Goal: Information Seeking & Learning: Learn about a topic

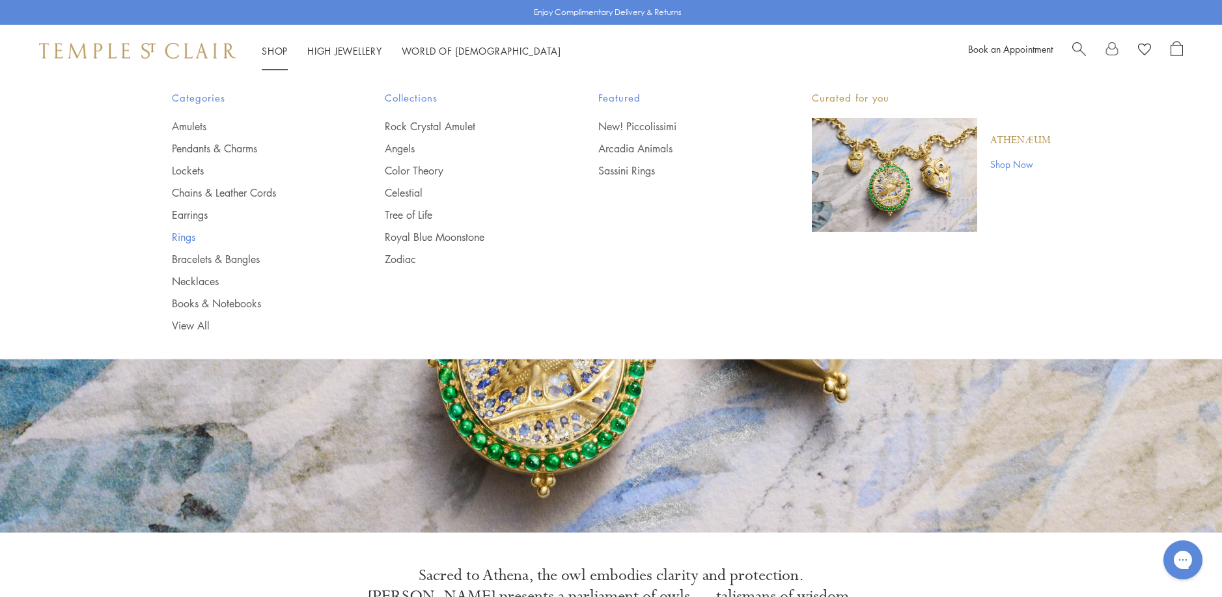
click at [189, 237] on link "Rings" at bounding box center [252, 237] width 161 height 14
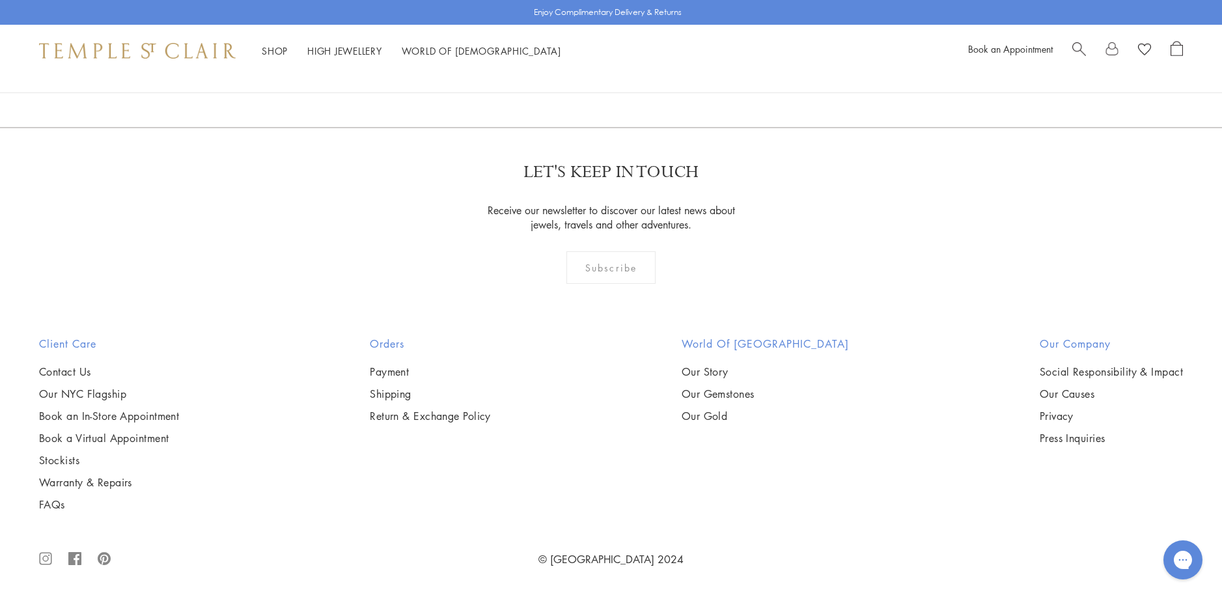
scroll to position [3841, 0]
click at [0, 0] on img at bounding box center [0, 0] width 0 height 0
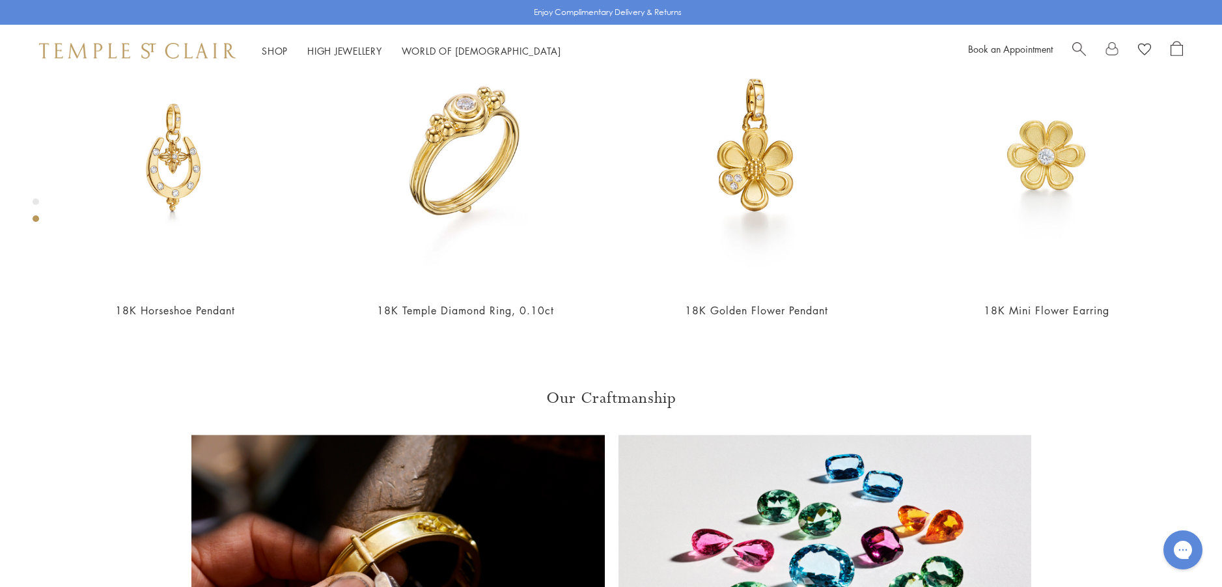
scroll to position [793, 0]
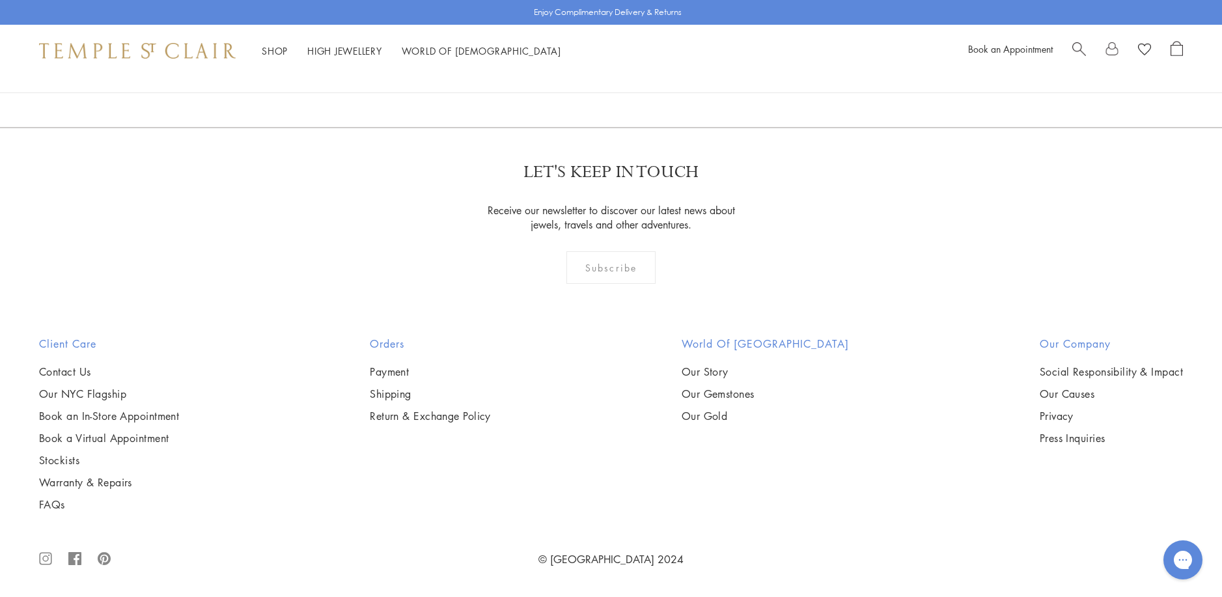
scroll to position [5080, 0]
click at [0, 0] on img at bounding box center [0, 0] width 0 height 0
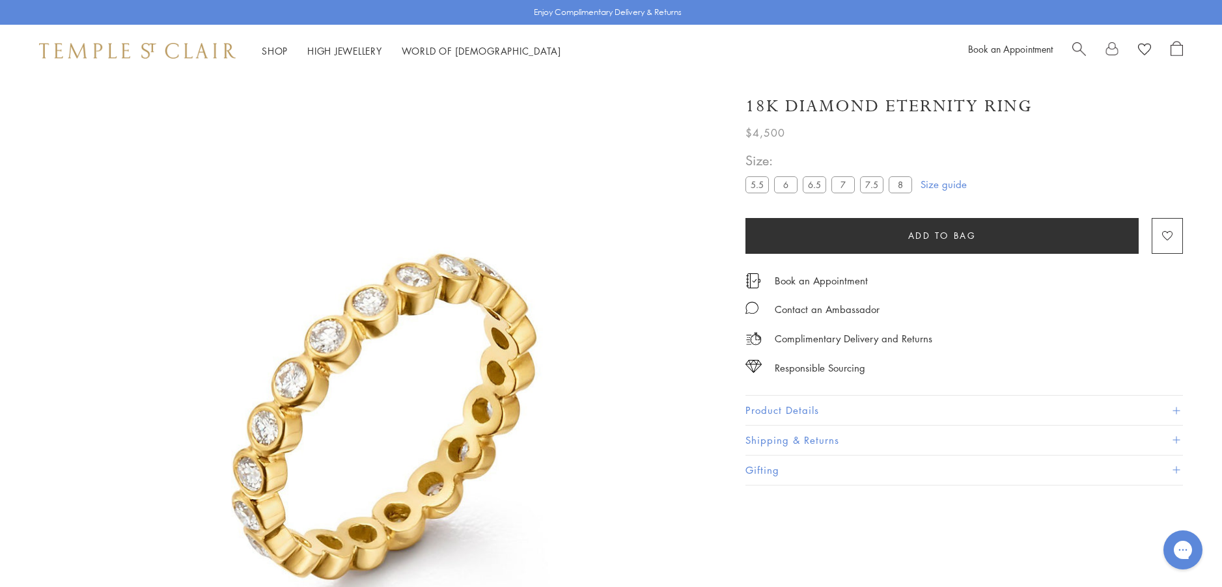
scroll to position [77, 0]
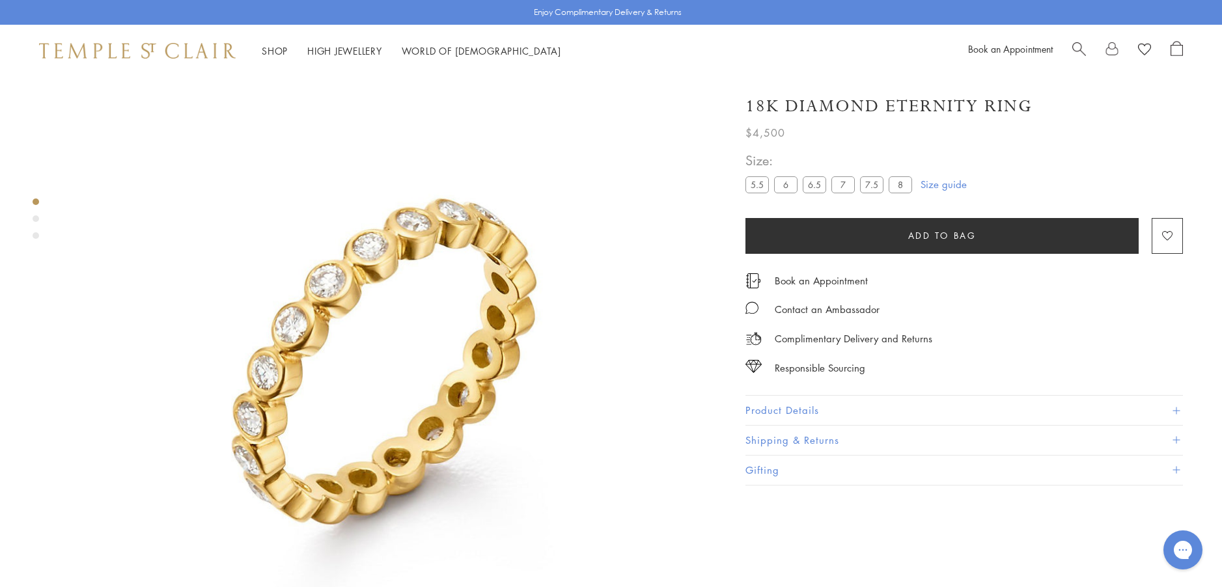
click at [765, 402] on button "Product Details" at bounding box center [963, 410] width 437 height 29
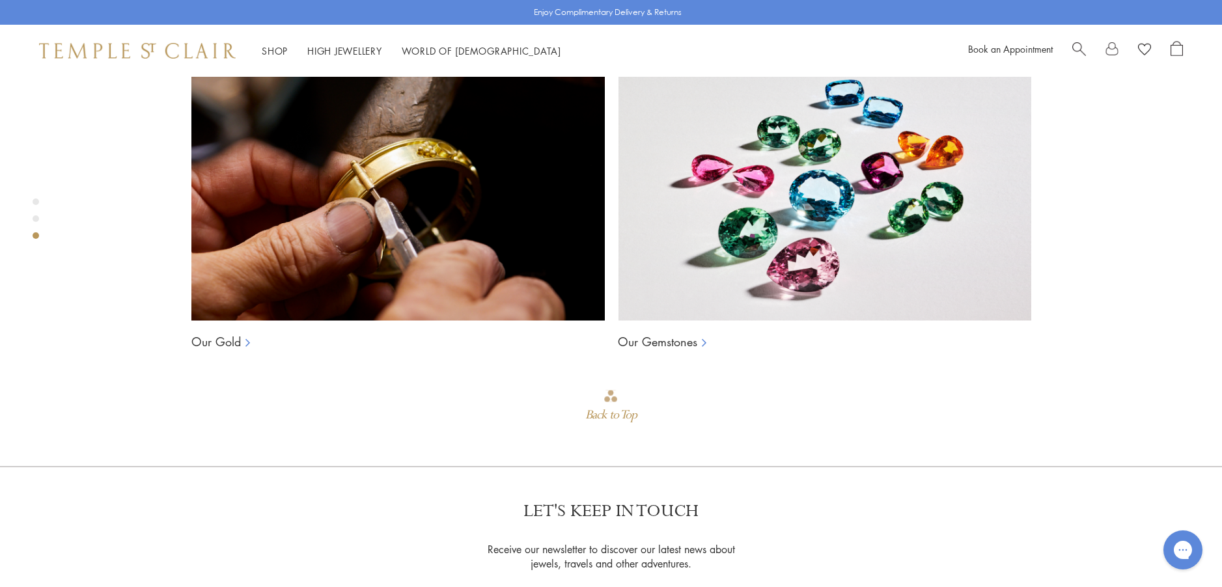
scroll to position [1183, 0]
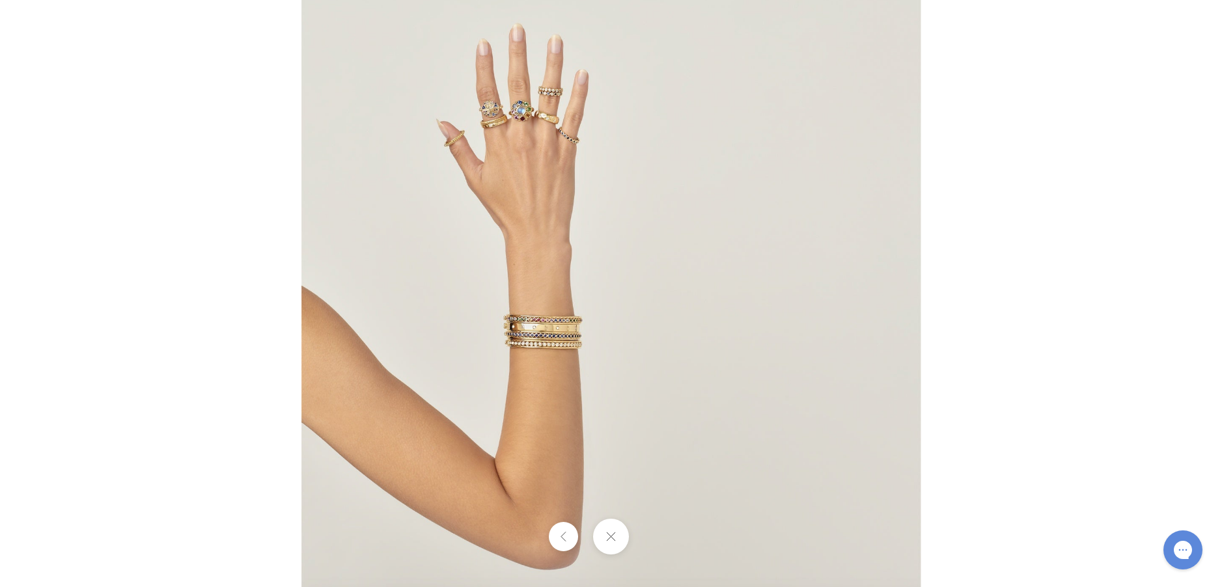
click at [539, 320] on img at bounding box center [610, 293] width 619 height 618
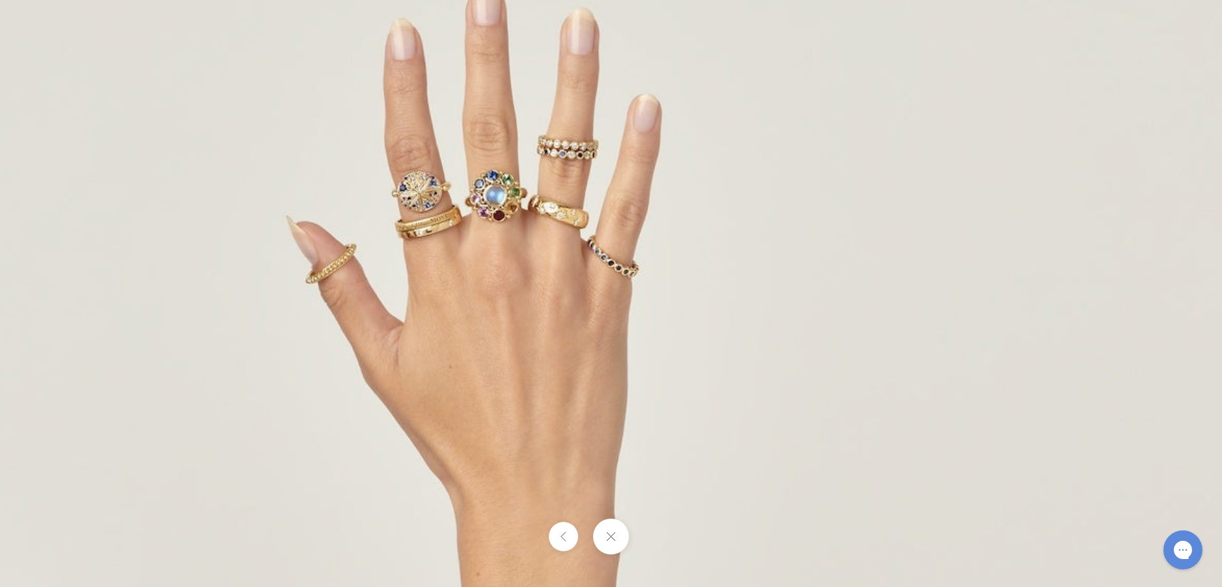
click at [611, 544] on button at bounding box center [611, 537] width 36 height 36
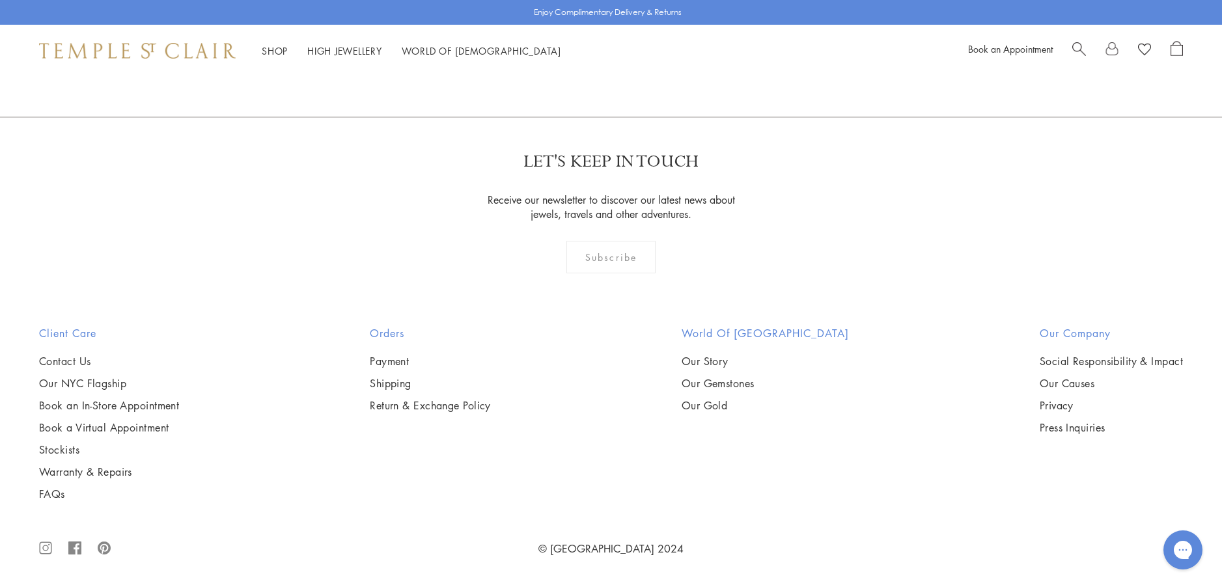
scroll to position [2030, 0]
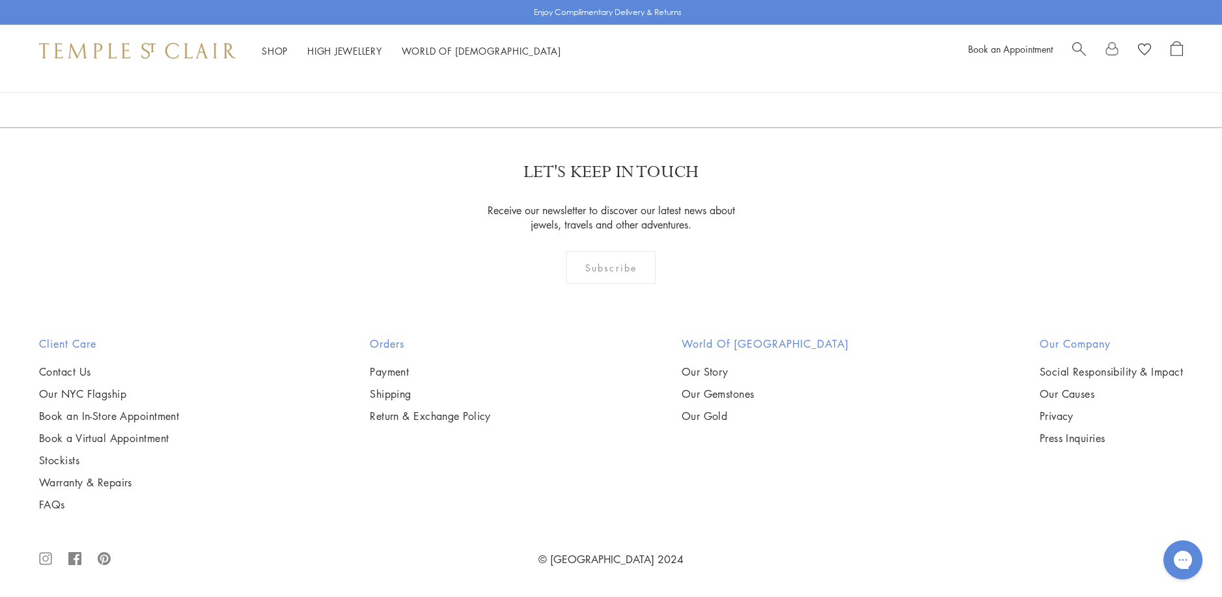
scroll to position [7163, 0]
